Goal: Task Accomplishment & Management: Use online tool/utility

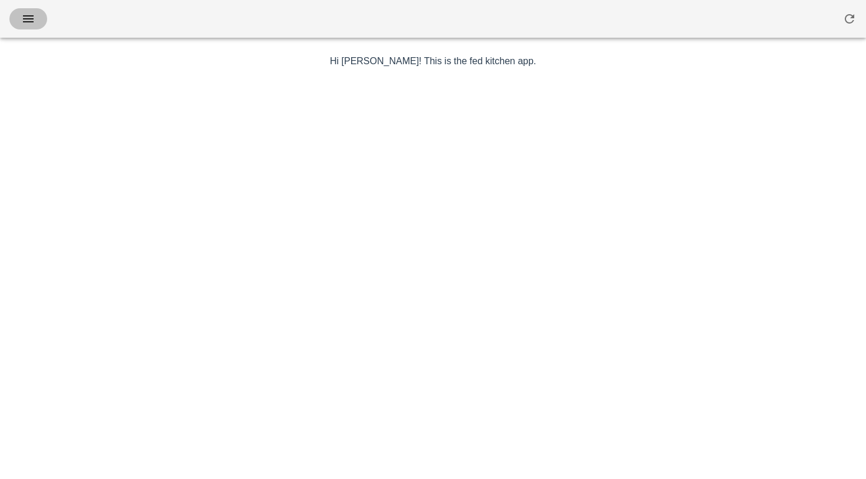
click at [20, 20] on span "button" at bounding box center [28, 19] width 19 height 14
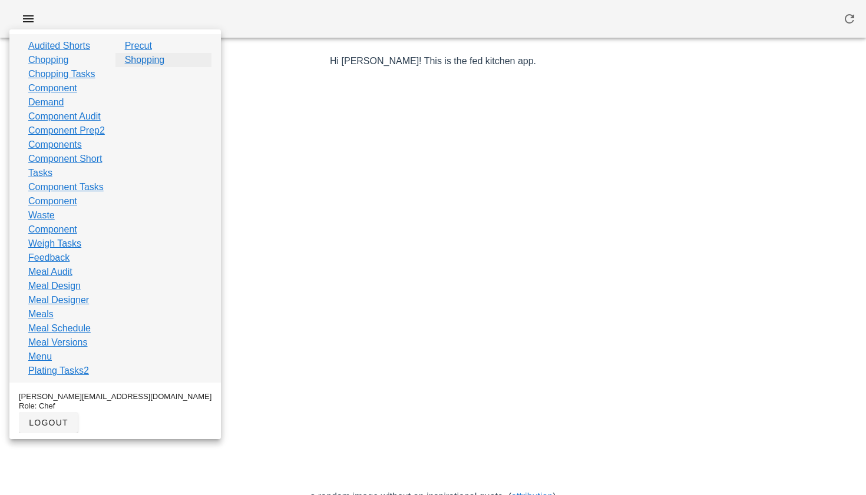
click at [145, 60] on link "Shopping" at bounding box center [145, 60] width 40 height 14
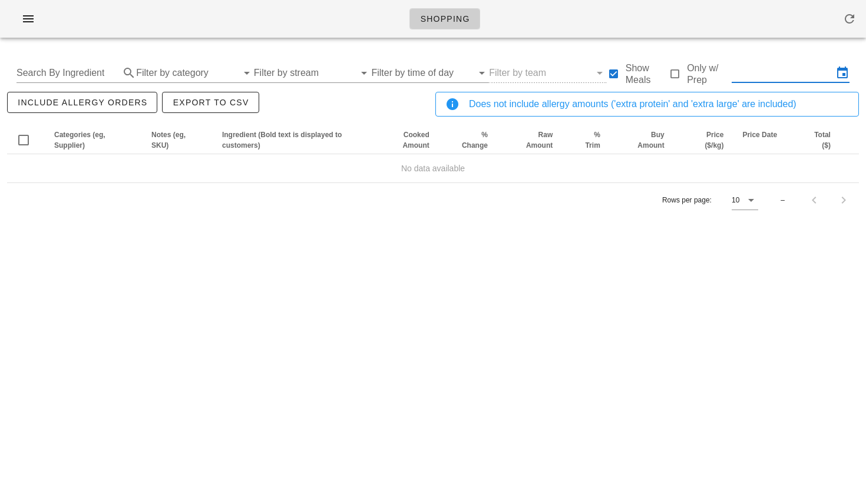
click at [767, 72] on input "text" at bounding box center [781, 73] width 101 height 19
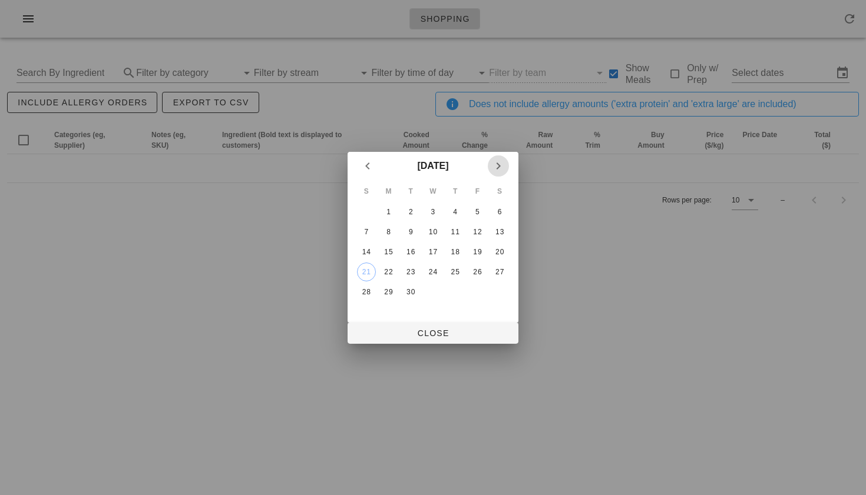
click at [502, 157] on button "Next month" at bounding box center [498, 165] width 21 height 21
click at [495, 208] on div "4" at bounding box center [499, 212] width 19 height 8
click at [364, 164] on icon "Previous month" at bounding box center [367, 166] width 14 height 14
click at [389, 289] on div "29" at bounding box center [388, 292] width 19 height 8
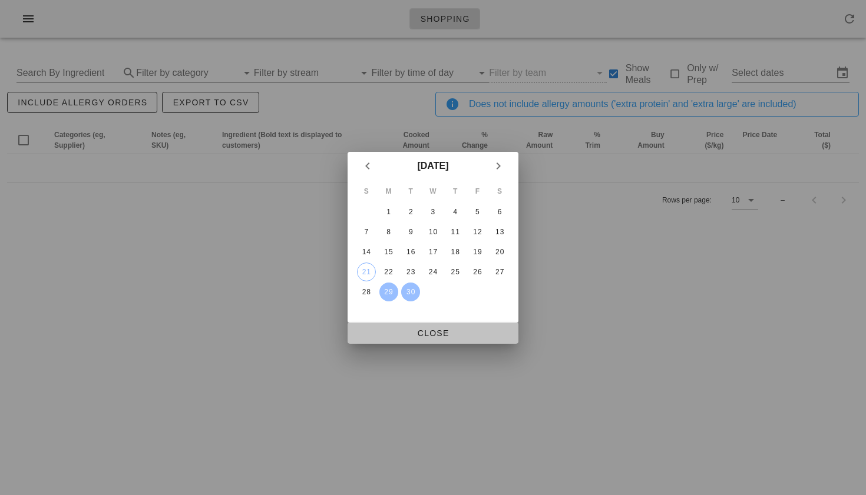
click at [426, 333] on span "Close" at bounding box center [433, 333] width 152 height 9
type input "[DATE] - [DATE]"
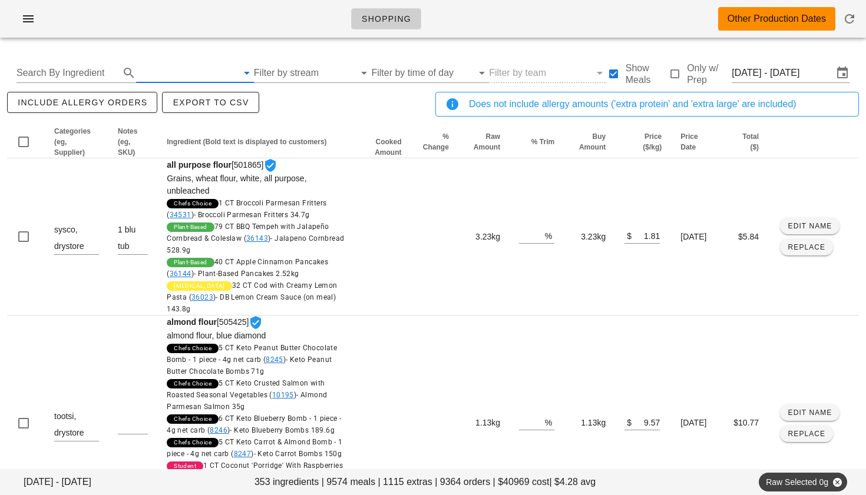
click at [171, 77] on input "text" at bounding box center [186, 73] width 101 height 19
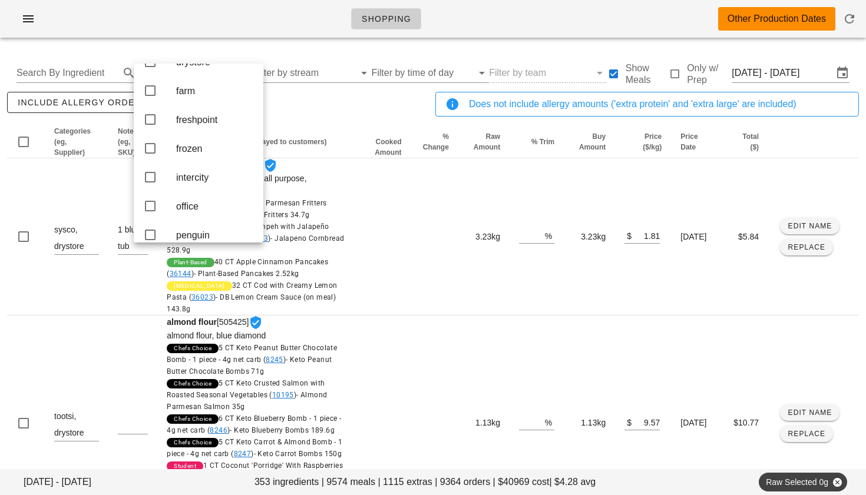
scroll to position [153, 0]
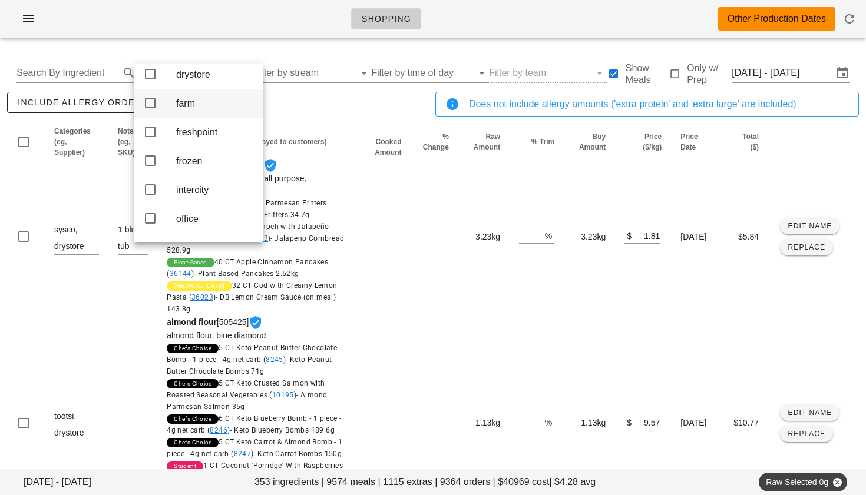
click at [149, 110] on icon at bounding box center [150, 103] width 14 height 14
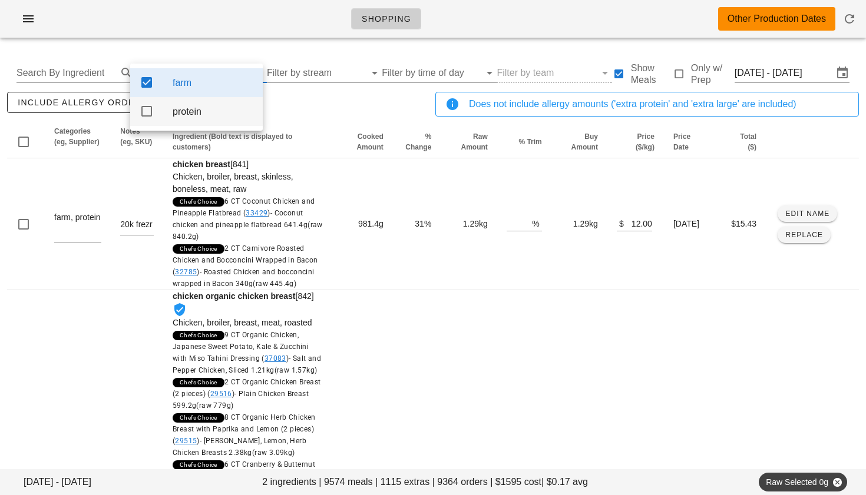
scroll to position [0, 0]
click at [309, 113] on div "include allergy orders Export to CSV" at bounding box center [219, 109] width 428 height 39
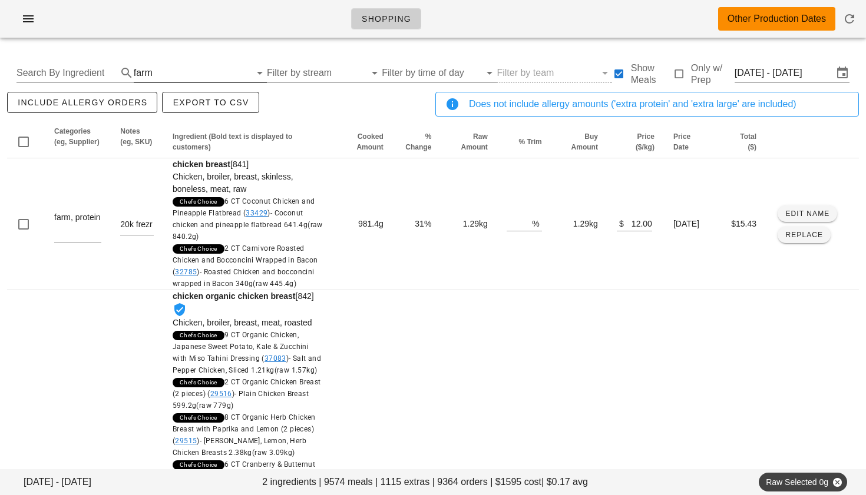
click at [150, 72] on div "farm" at bounding box center [192, 73] width 117 height 19
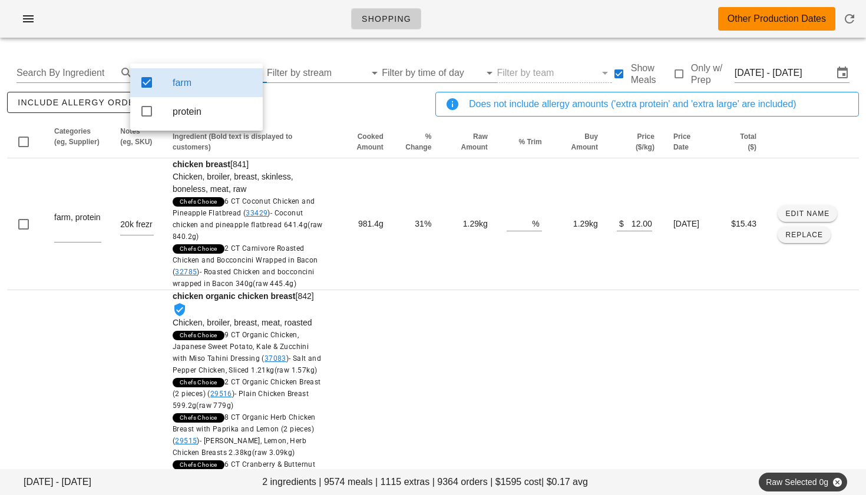
click at [148, 84] on icon at bounding box center [147, 82] width 14 height 14
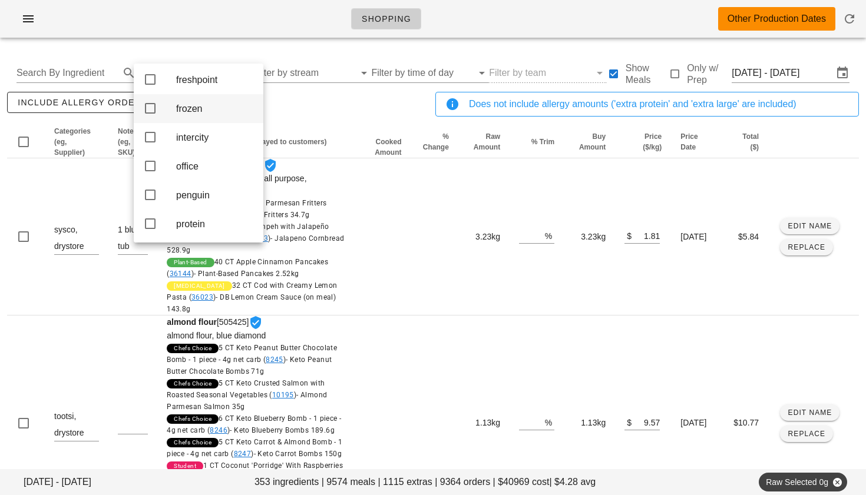
scroll to position [207, 0]
click at [96, 75] on input "Search By Ingredient" at bounding box center [66, 73] width 101 height 19
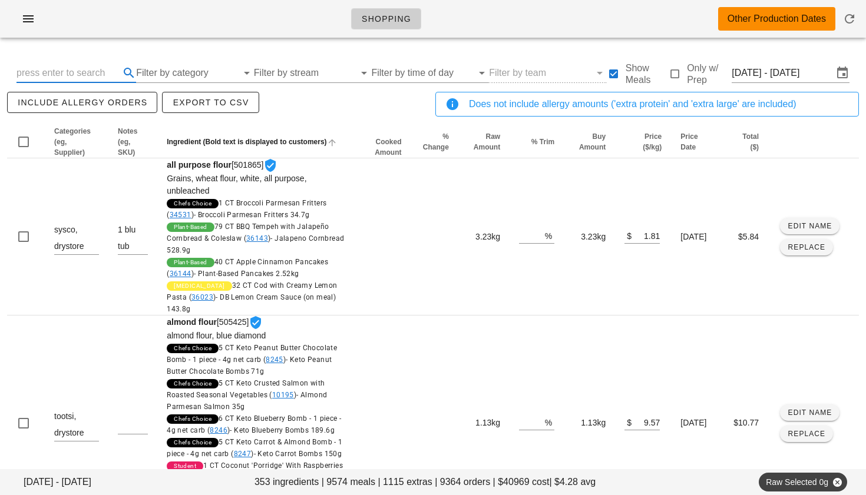
click at [167, 72] on input "Filter by category" at bounding box center [186, 73] width 101 height 19
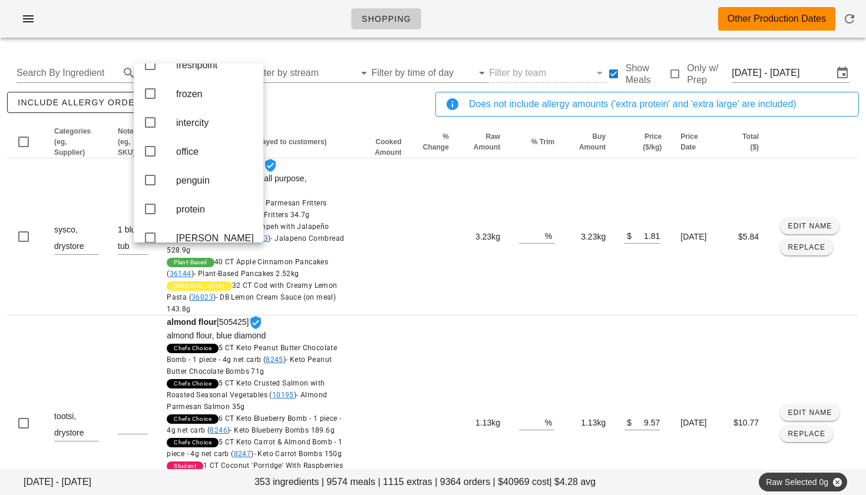
scroll to position [240, 0]
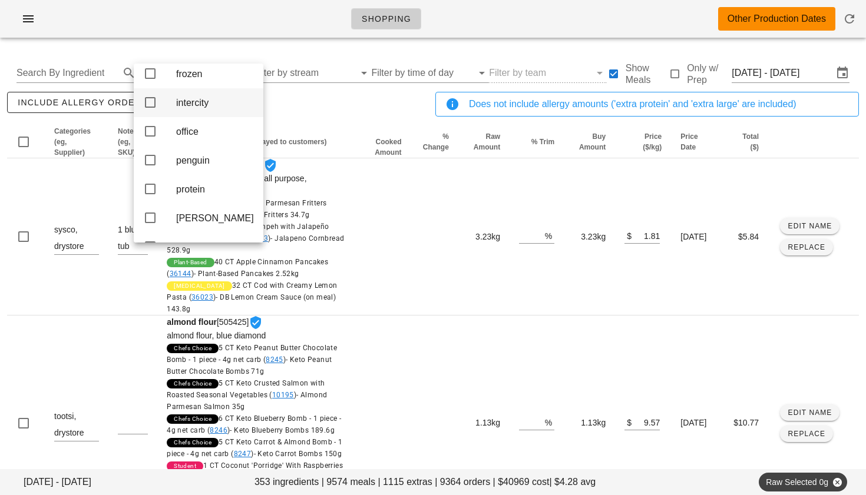
click at [154, 110] on icon at bounding box center [150, 102] width 14 height 14
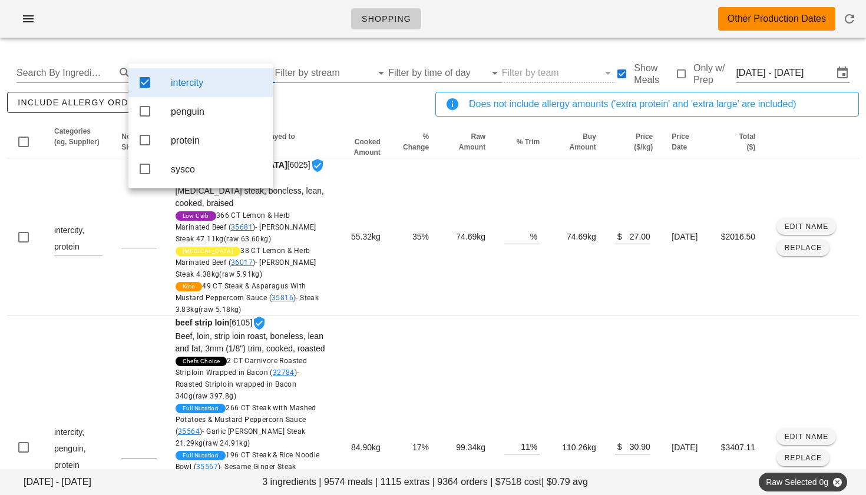
scroll to position [0, 0]
click at [144, 118] on icon at bounding box center [145, 111] width 14 height 14
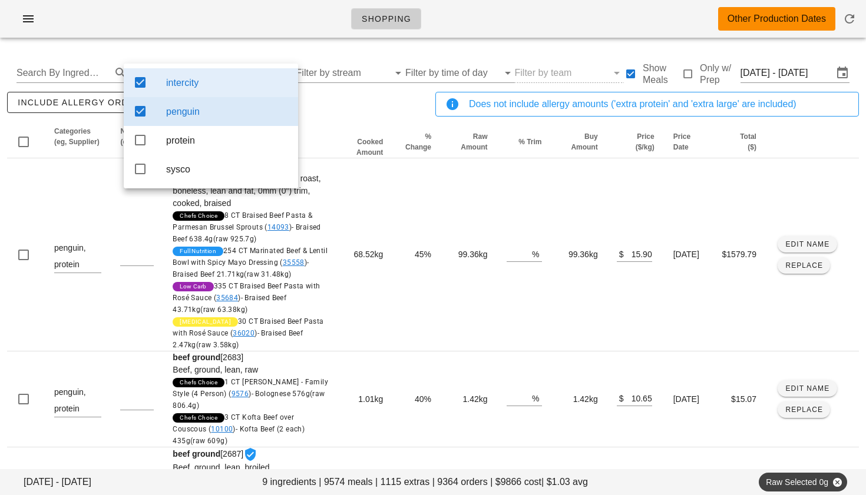
click at [320, 108] on div "include allergy orders Export to CSV" at bounding box center [219, 109] width 428 height 39
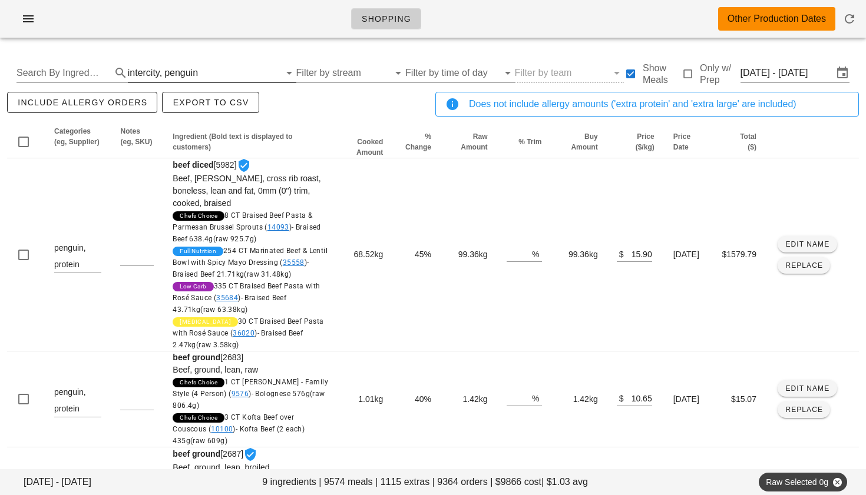
click at [210, 69] on input "text" at bounding box center [239, 73] width 79 height 19
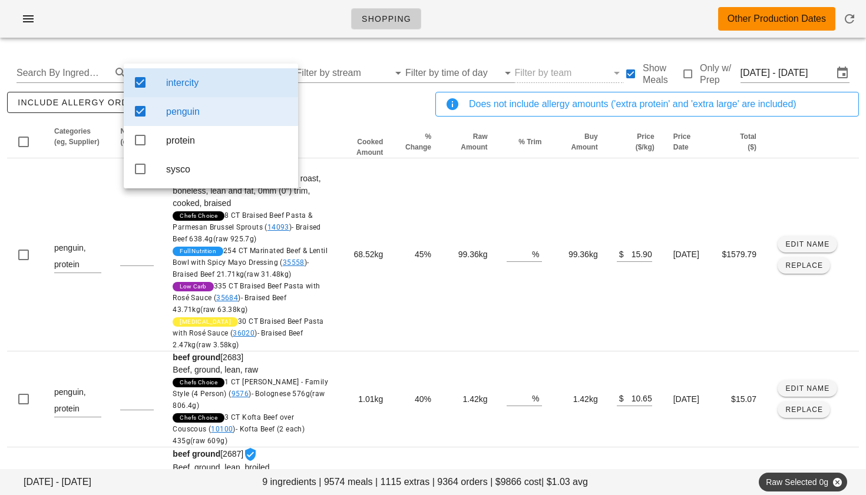
click at [145, 81] on icon at bounding box center [140, 82] width 14 height 14
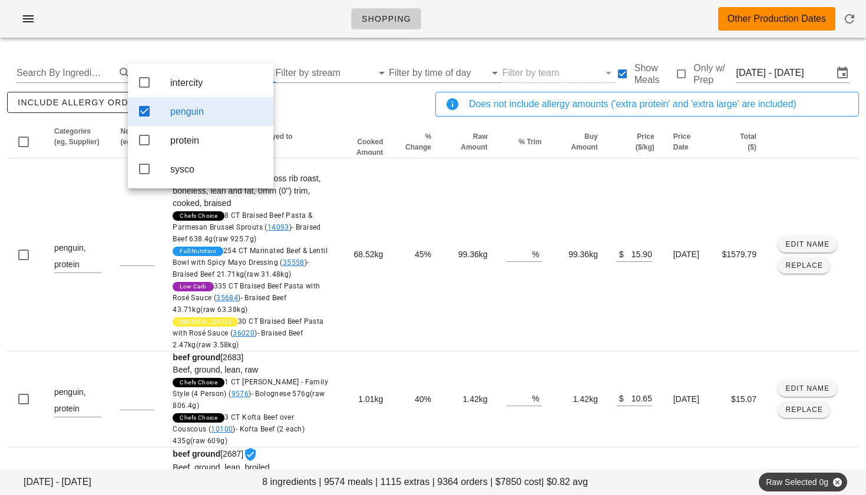
click at [147, 107] on icon at bounding box center [144, 111] width 14 height 14
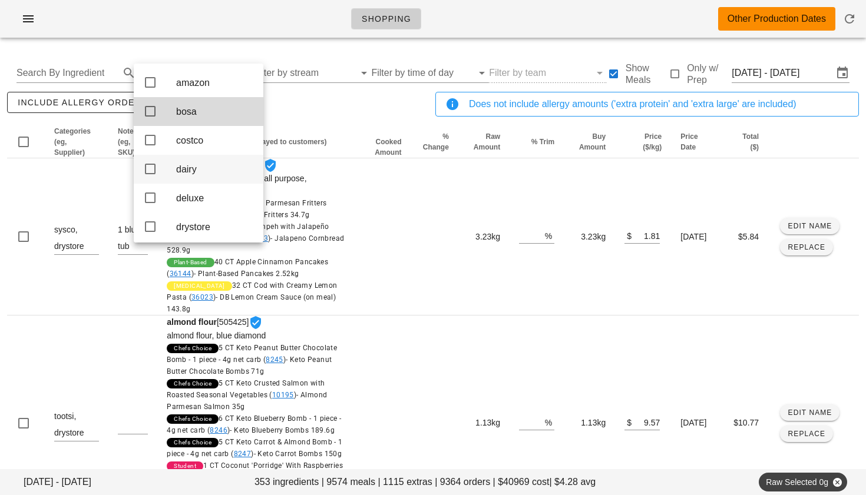
scroll to position [9, 0]
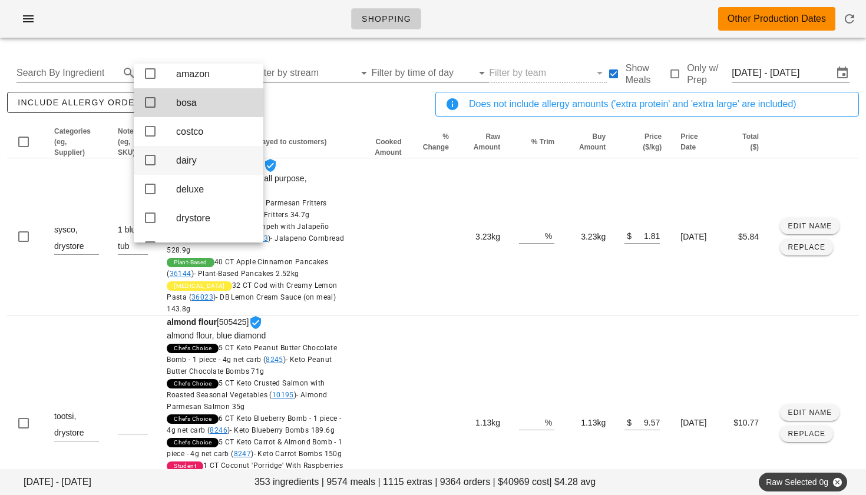
drag, startPoint x: 151, startPoint y: 194, endPoint x: 183, endPoint y: 177, distance: 35.8
click at [151, 194] on icon at bounding box center [150, 189] width 14 height 14
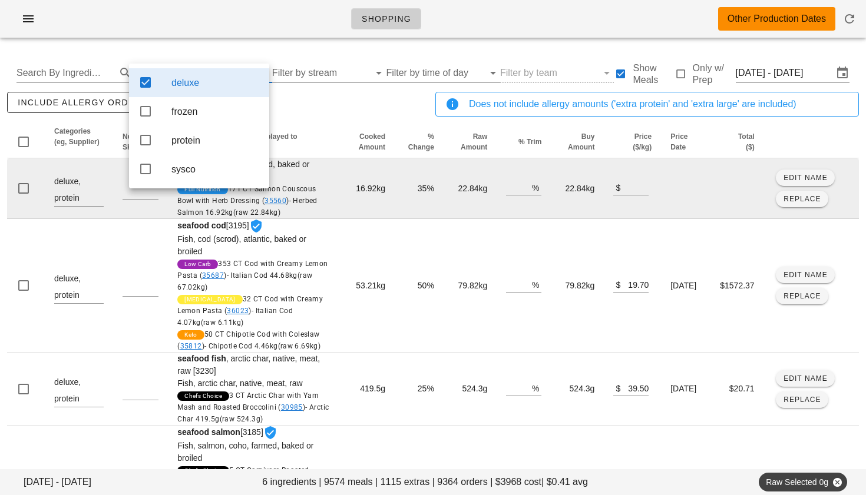
scroll to position [0, 0]
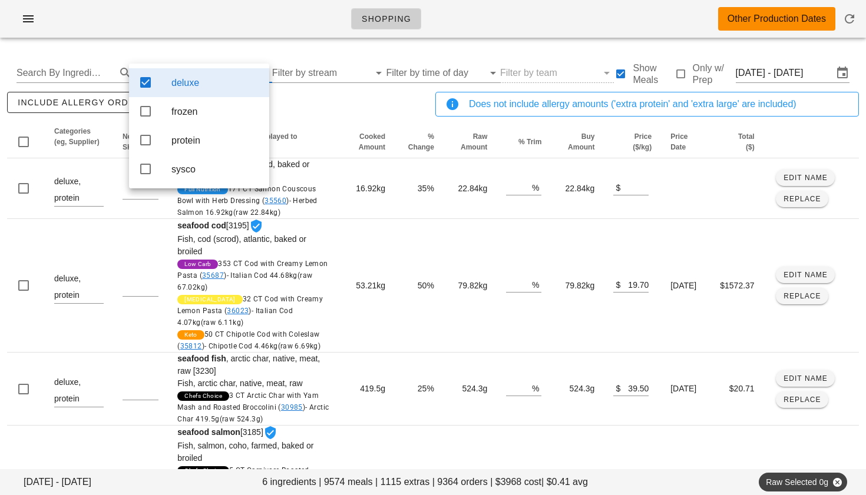
click at [340, 113] on div "include allergy orders Export to CSV" at bounding box center [219, 109] width 428 height 39
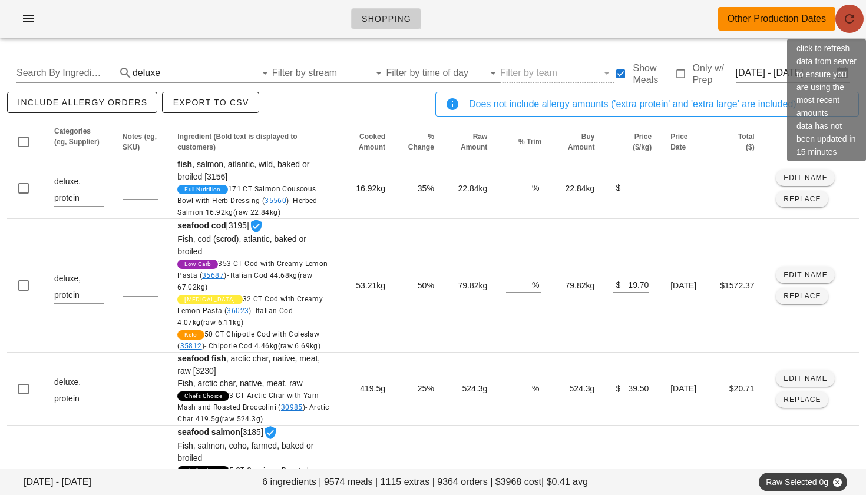
click at [852, 18] on icon "button" at bounding box center [849, 19] width 14 height 14
